Goal: Ask a question: Seek information or help from site administrators or community

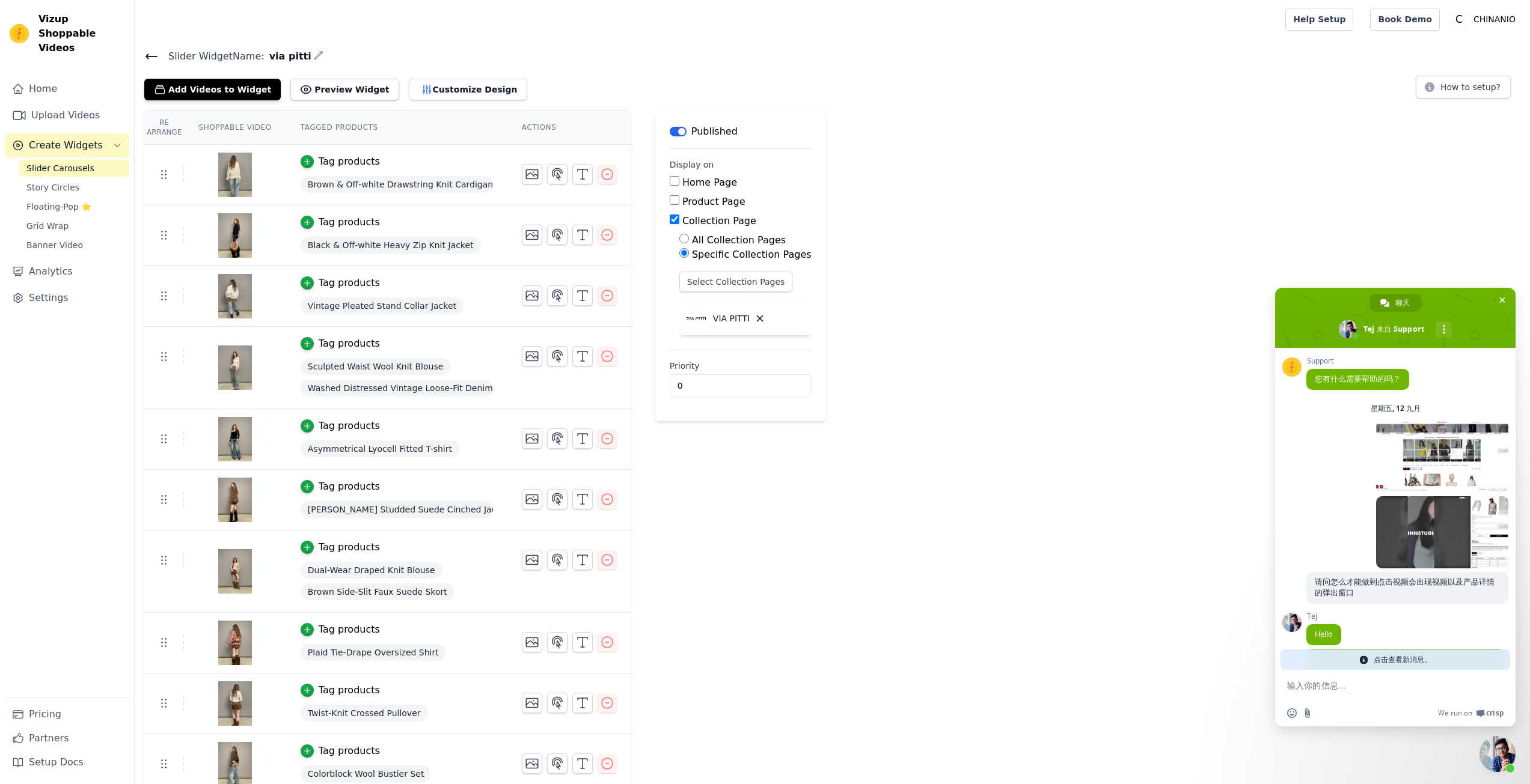
scroll to position [3931, 0]
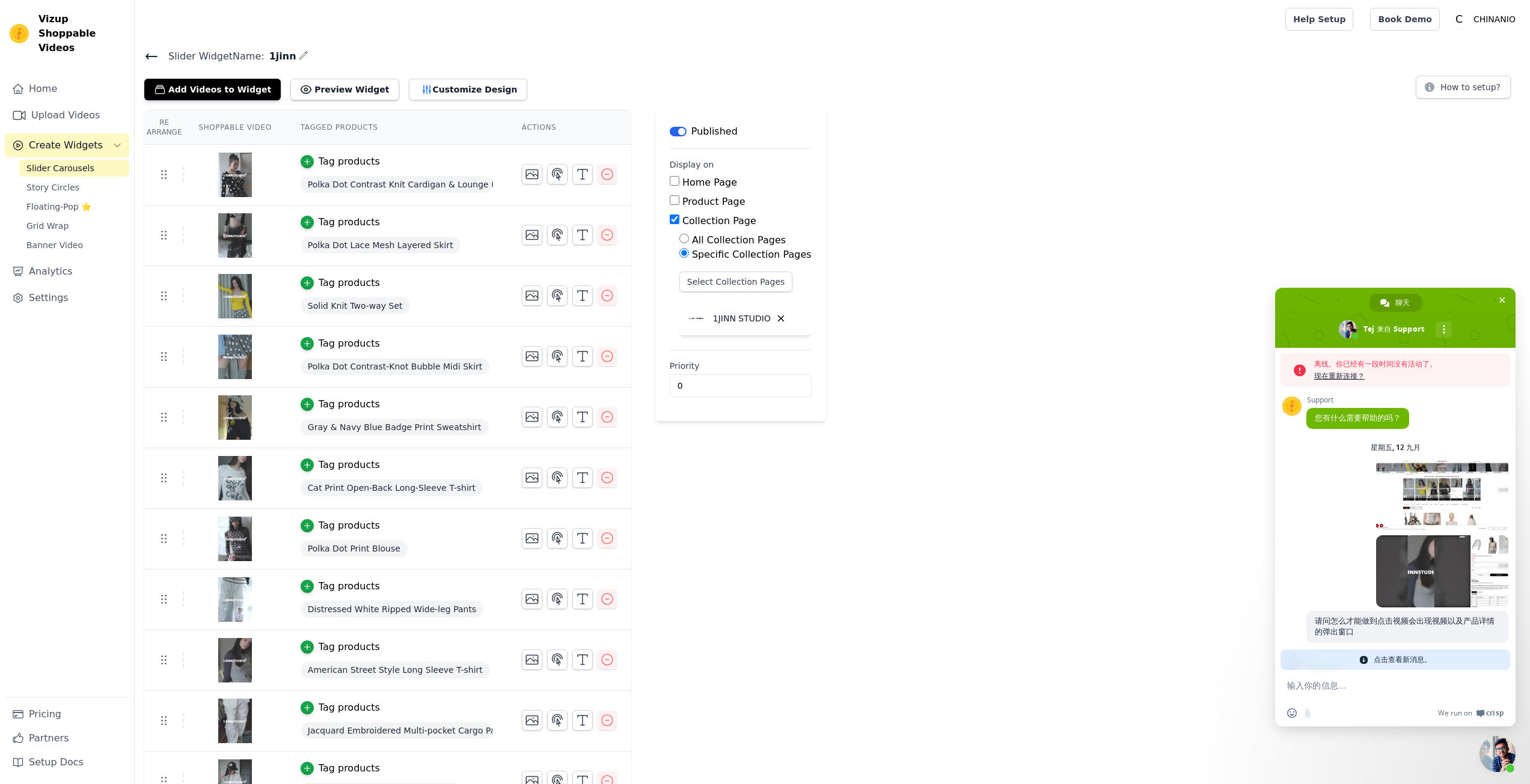
scroll to position [4094, 0]
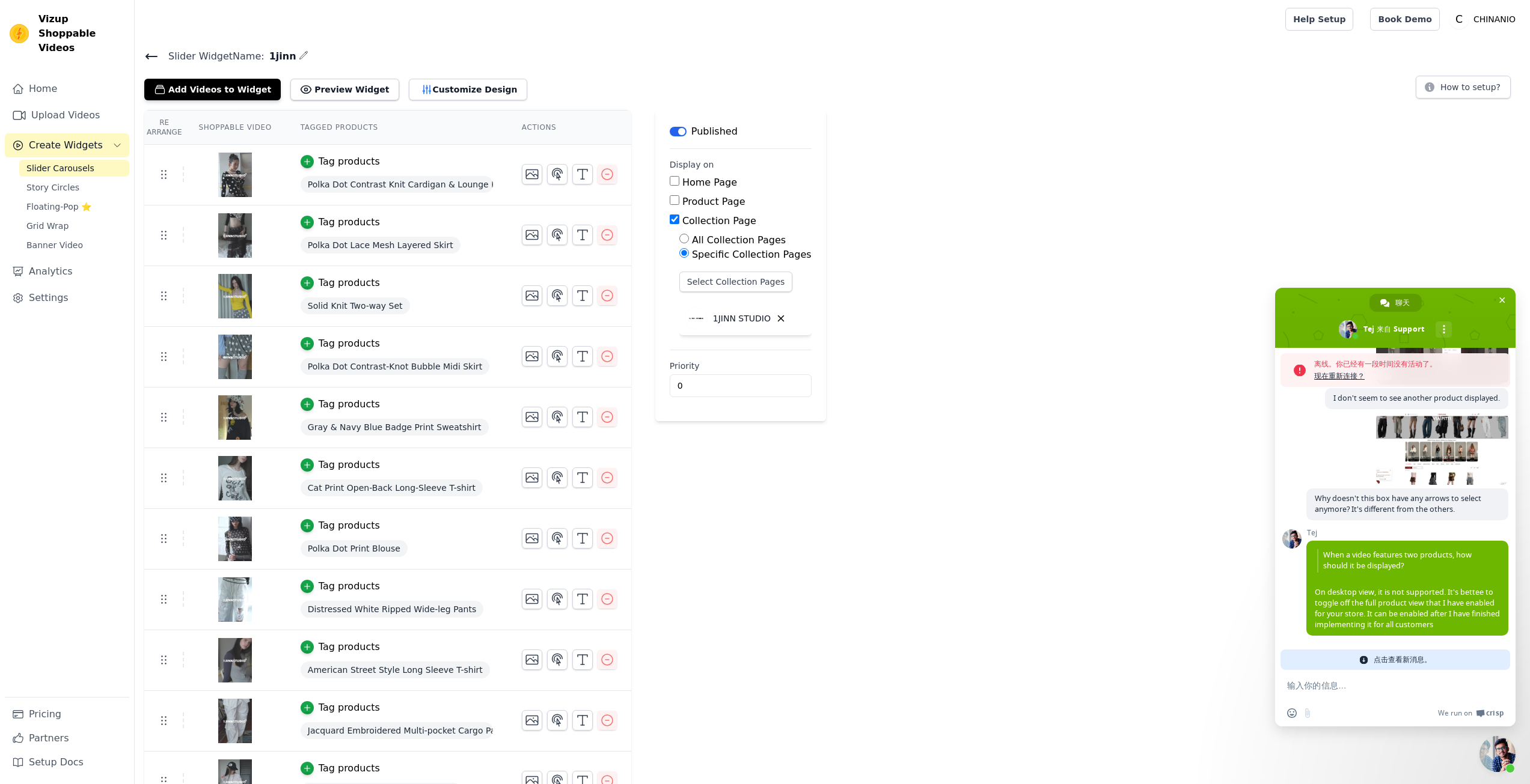
click at [1363, 662] on span at bounding box center [1364, 659] width 9 height 9
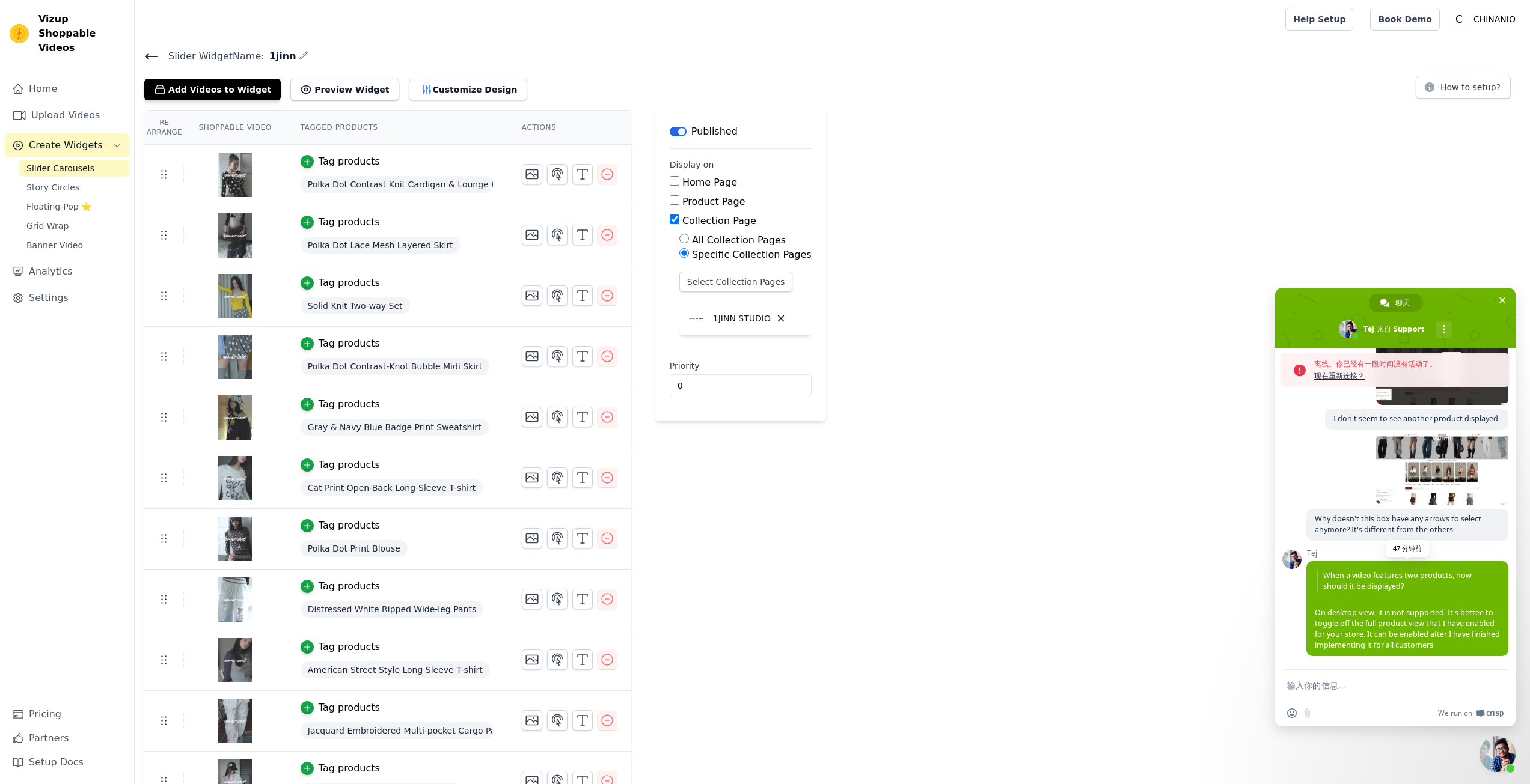
scroll to position [4074, 0]
click at [1345, 623] on span "When a video features two products, how should it be displayed? On desktop view…" at bounding box center [1408, 610] width 186 height 80
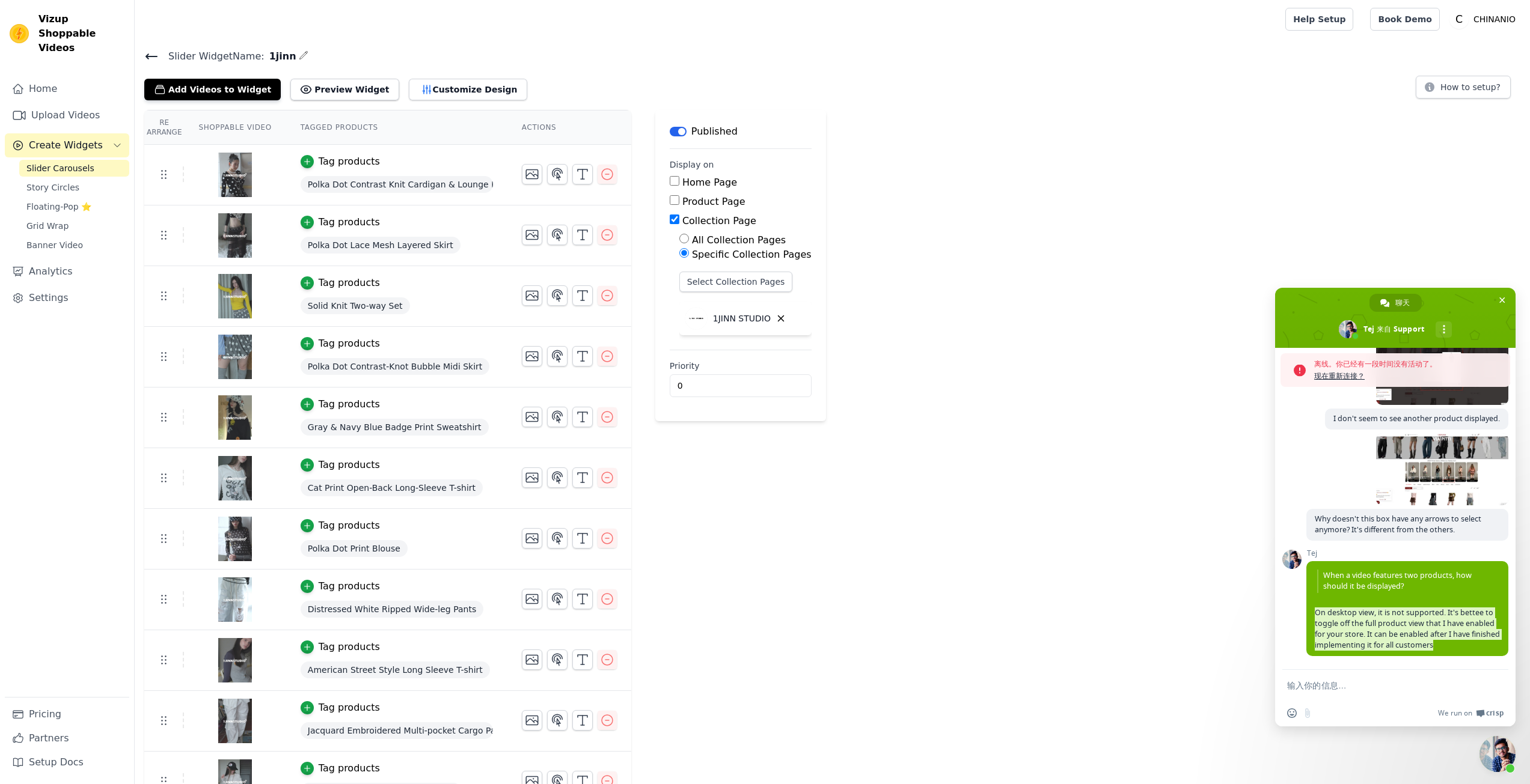
copy span "On desktop view, it is not supported. It's bettee to toggle off the full produc…"
click at [1373, 572] on span "When a video features two products, how should it be displayed?" at bounding box center [1407, 581] width 180 height 23
click at [1341, 428] on span "I don't seem to see another product displayed." at bounding box center [1416, 419] width 183 height 21
click at [1340, 521] on span "Why doesn't this box have any arrows to select anymore? It's different from the…" at bounding box center [1398, 524] width 167 height 21
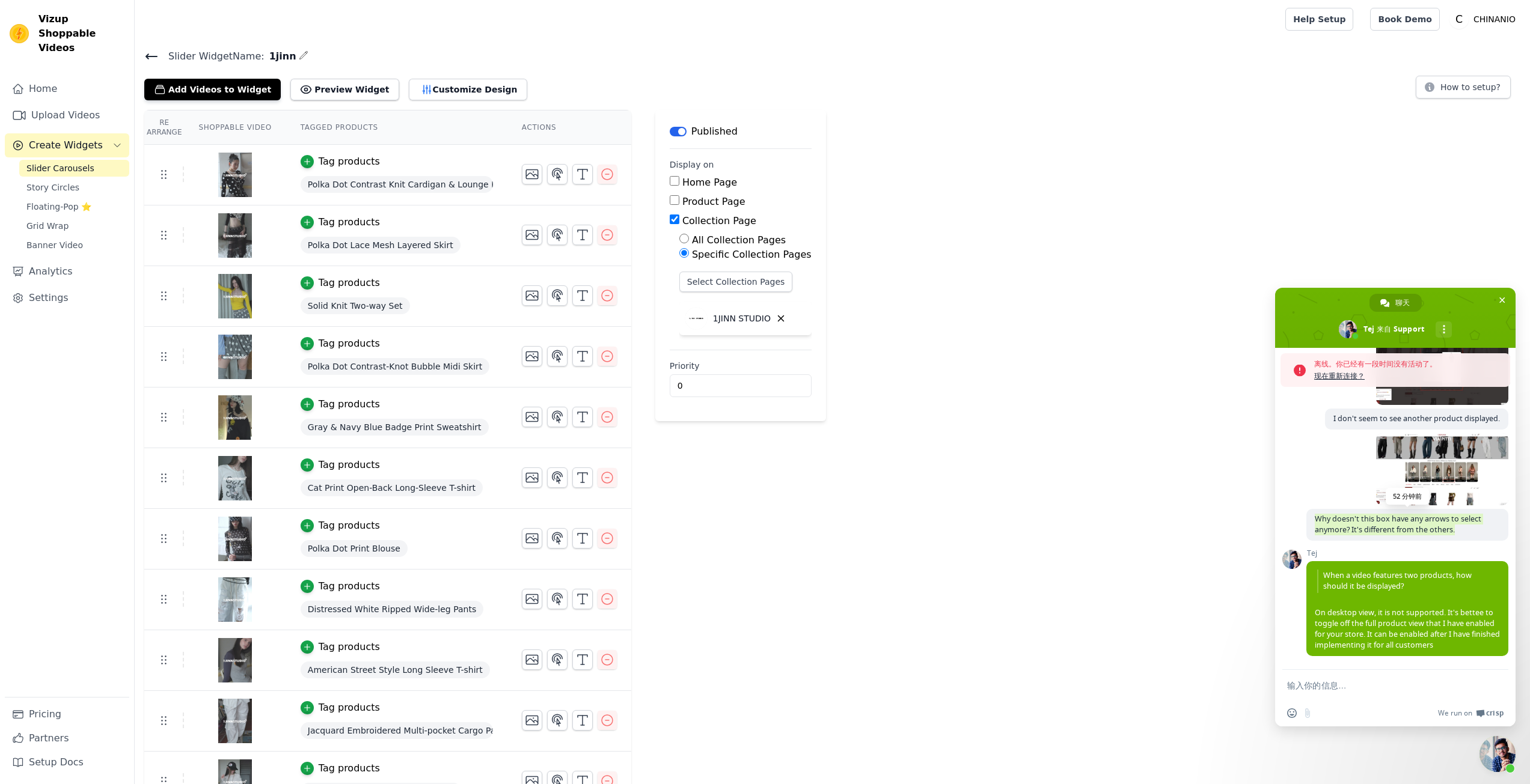
click at [1340, 521] on span "Why doesn't this box have any arrows to select anymore? It's different from the…" at bounding box center [1398, 524] width 167 height 21
copy span "Why doesn't this box have any arrows to select anymore? It's different from the…"
drag, startPoint x: 1415, startPoint y: 443, endPoint x: 1313, endPoint y: 468, distance: 105.0
click at [1332, 471] on div "52 分钟前" at bounding box center [1408, 471] width 202 height 76
click at [1137, 604] on div "Re Arrange Shoppable Video Tagged Products Actions Tag products Polka Dot Contr…" at bounding box center [832, 583] width 1396 height 946
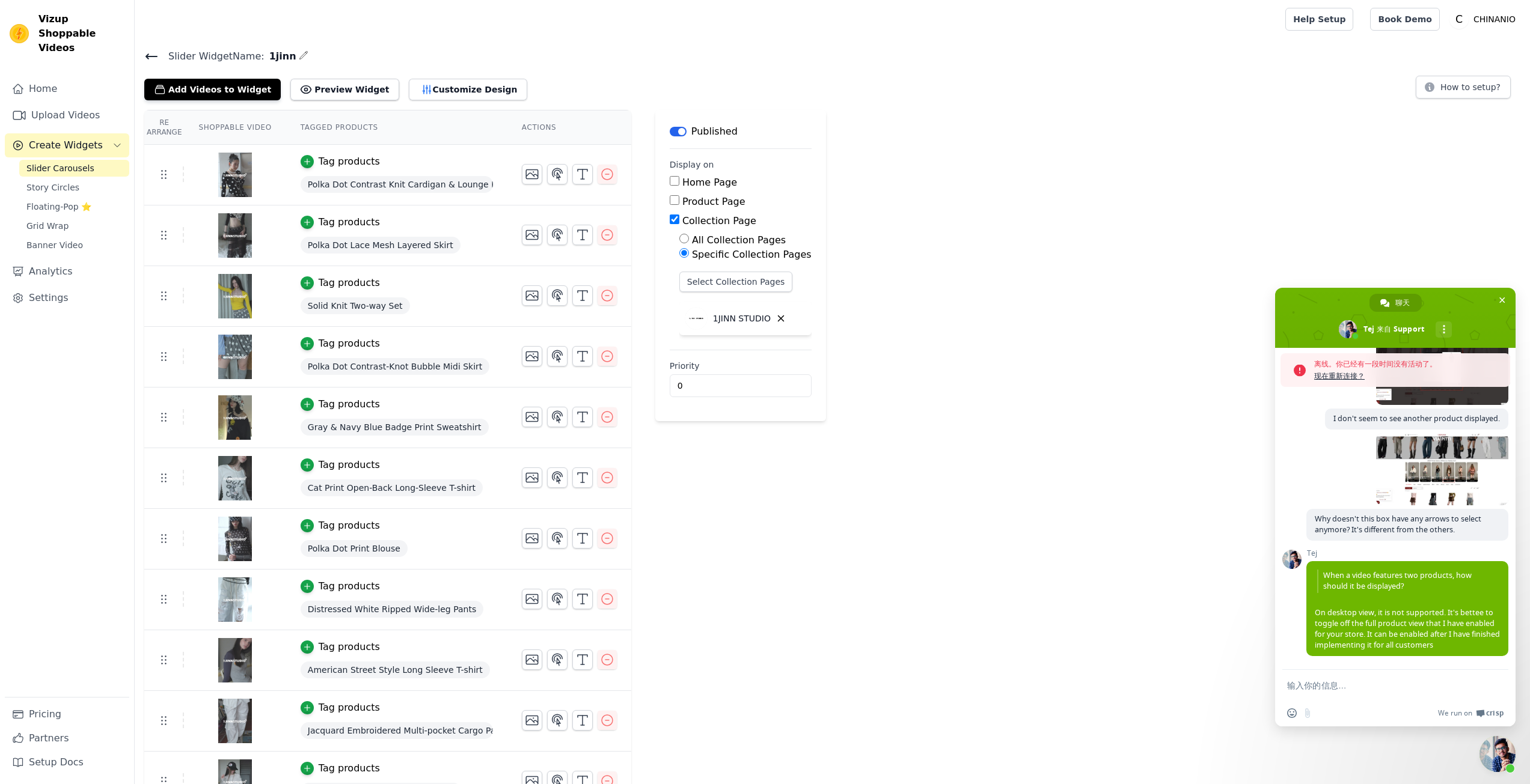
click at [1142, 600] on div "Re Arrange Shoppable Video Tagged Products Actions Tag products Polka Dot Contr…" at bounding box center [832, 583] width 1396 height 946
